Goal: Transaction & Acquisition: Purchase product/service

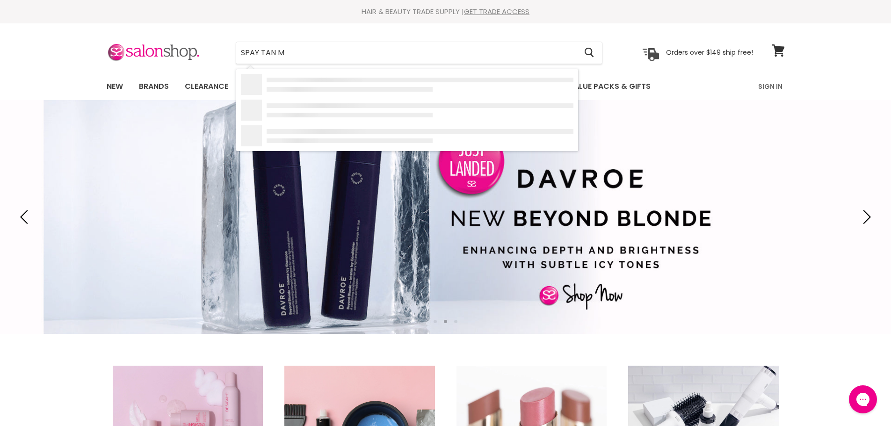
type input "SPAY TAN"
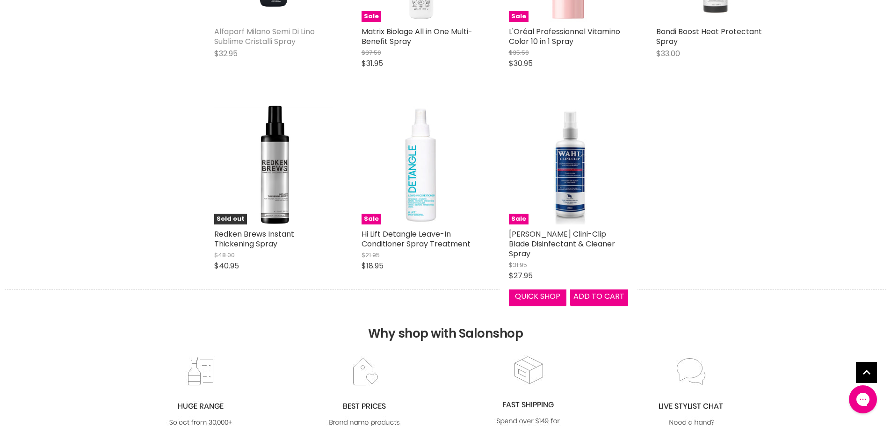
scroll to position [1917, 0]
